Goal: Navigation & Orientation: Find specific page/section

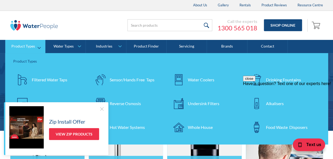
click at [48, 80] on div "Filtered Water Taps" at bounding box center [49, 80] width 35 height 6
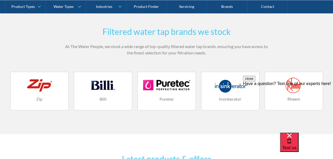
scroll to position [699, 0]
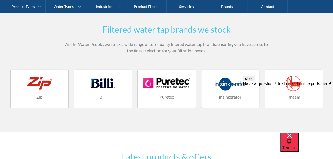
click at [38, 85] on div at bounding box center [39, 83] width 47 height 16
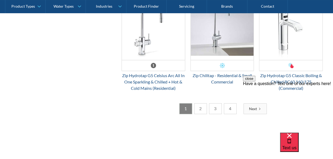
scroll to position [1060, 0]
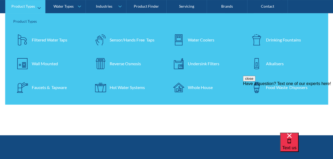
click at [38, 38] on div "Filtered Water Taps" at bounding box center [49, 40] width 35 height 6
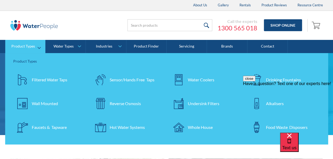
click at [38, 79] on div "Filtered Water Taps" at bounding box center [49, 80] width 35 height 6
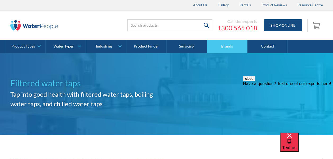
click at [224, 46] on link "Brands" at bounding box center [227, 46] width 40 height 13
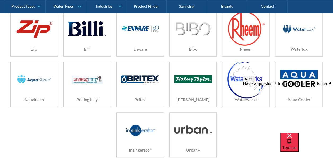
click at [41, 44] on div "Zip" at bounding box center [34, 49] width 47 height 14
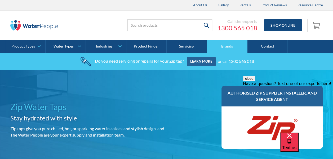
click at [223, 46] on link "Brands" at bounding box center [227, 46] width 40 height 13
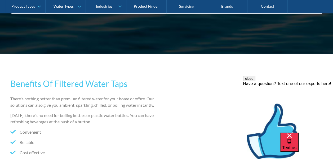
scroll to position [536, 0]
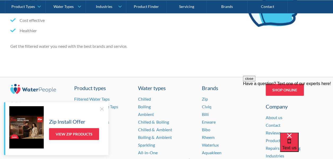
click at [100, 110] on div at bounding box center [101, 108] width 5 height 5
